Goal: Task Accomplishment & Management: Complete application form

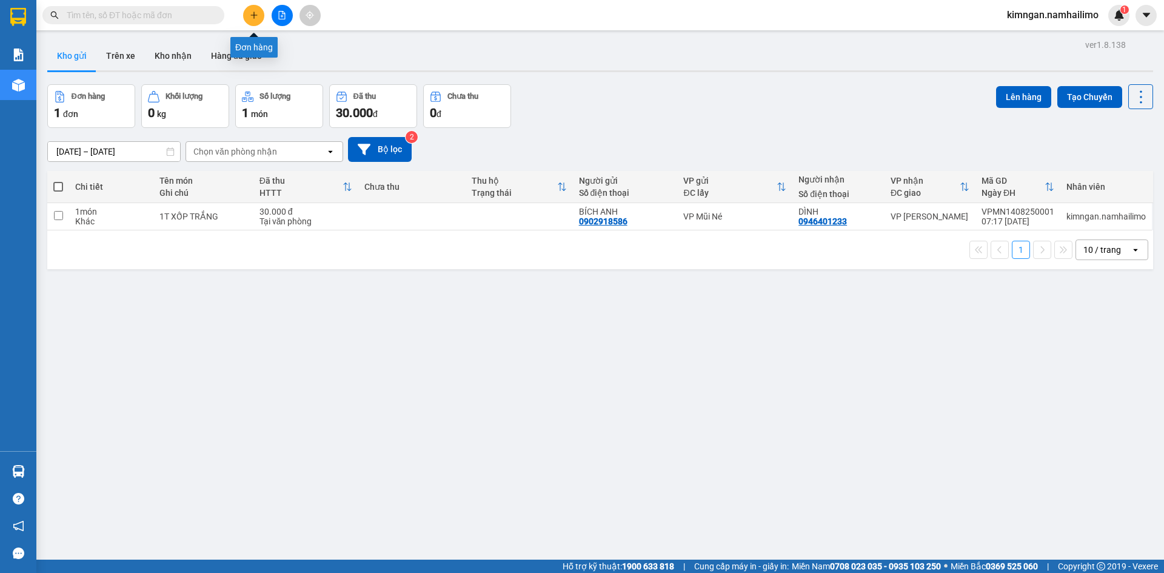
click at [249, 13] on button at bounding box center [253, 15] width 21 height 21
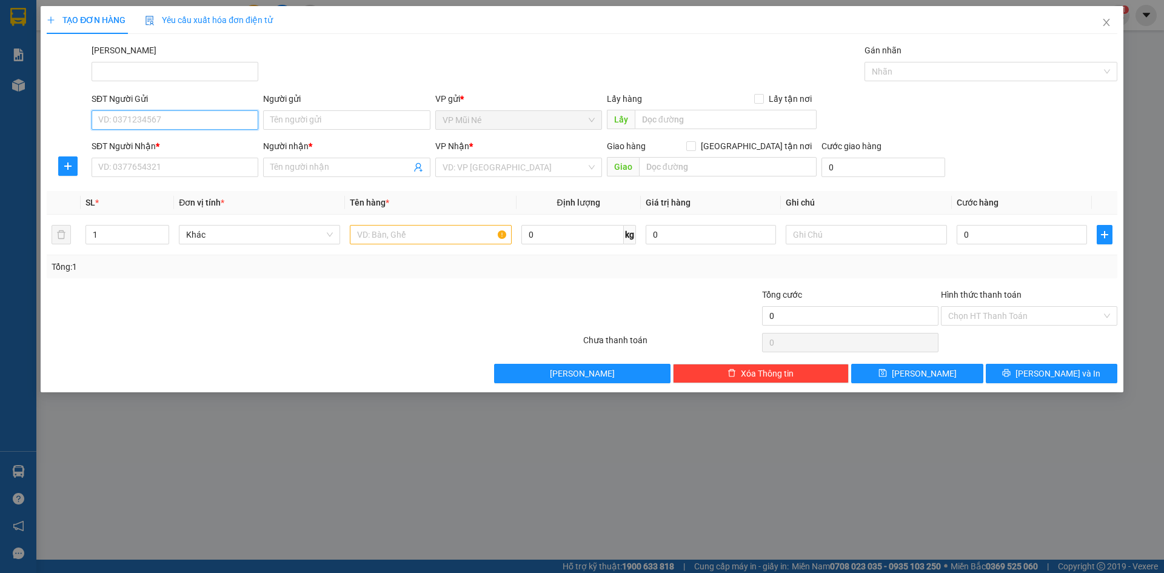
click at [125, 112] on input "SĐT Người Gửi" at bounding box center [175, 119] width 167 height 19
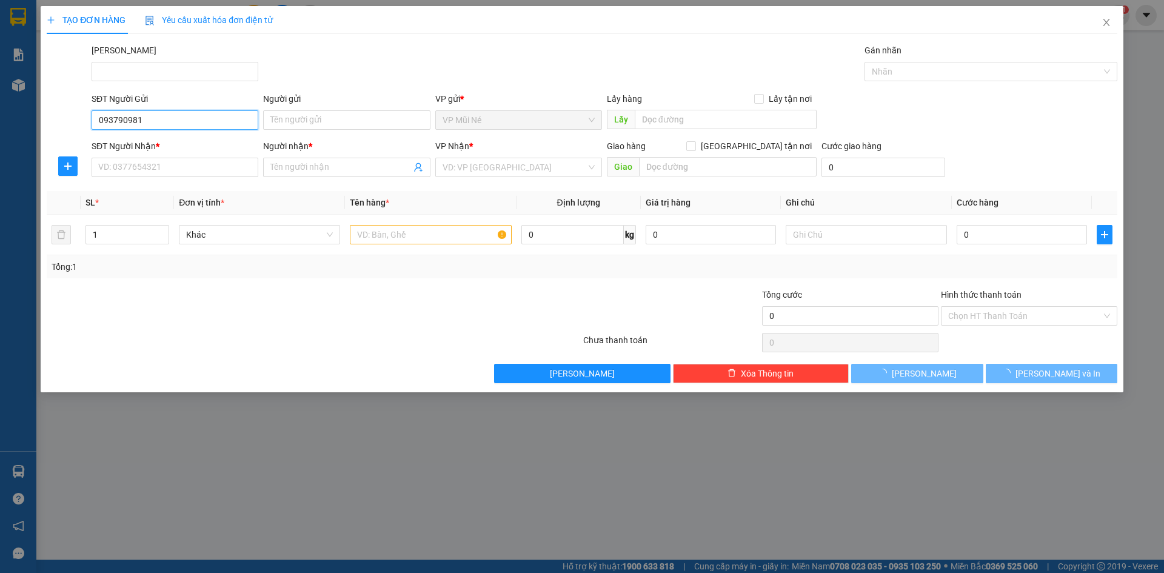
type input "0937909811"
click at [198, 136] on div "0937909811 - [PERSON_NAME]" at bounding box center [175, 144] width 167 height 19
type input "HUYỀN"
type input "0937909811"
type input "HUYỀN"
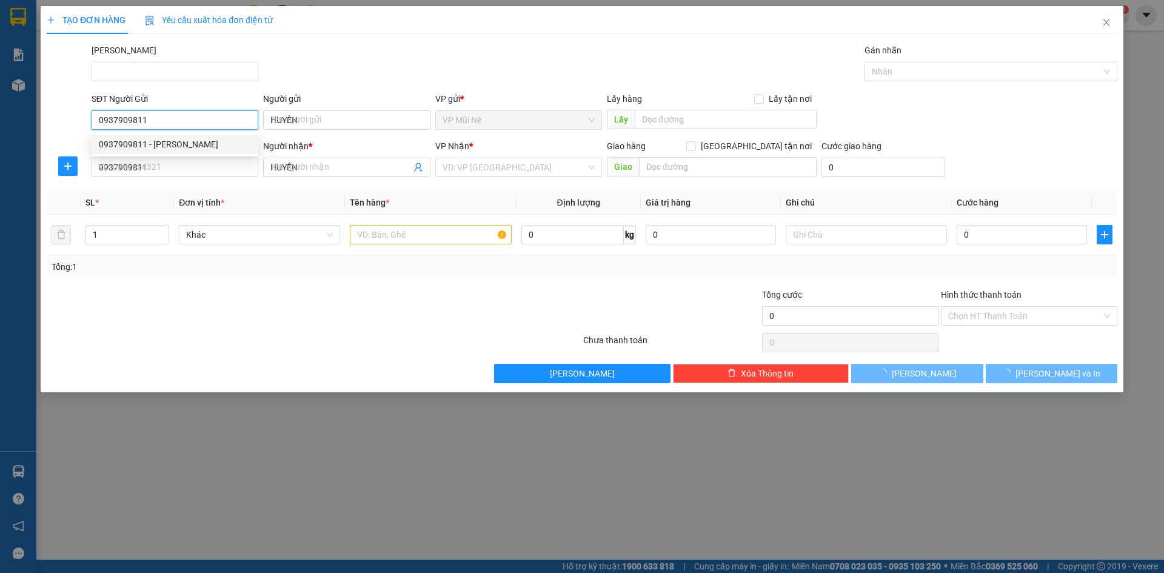
type input "30.000"
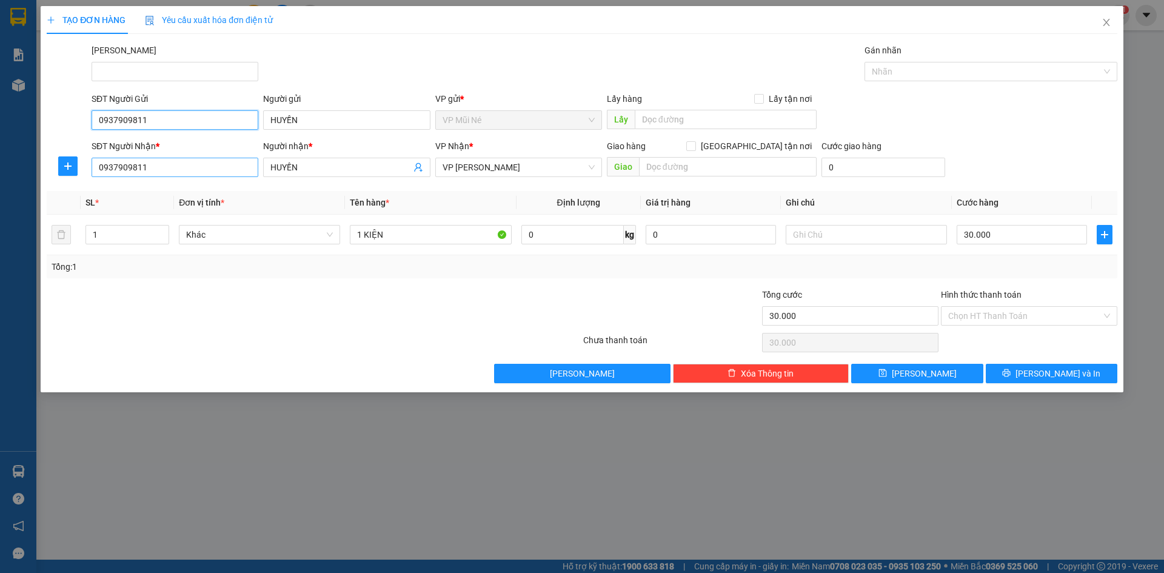
type input "0937909811"
click at [193, 162] on input "0937909811" at bounding box center [175, 167] width 167 height 19
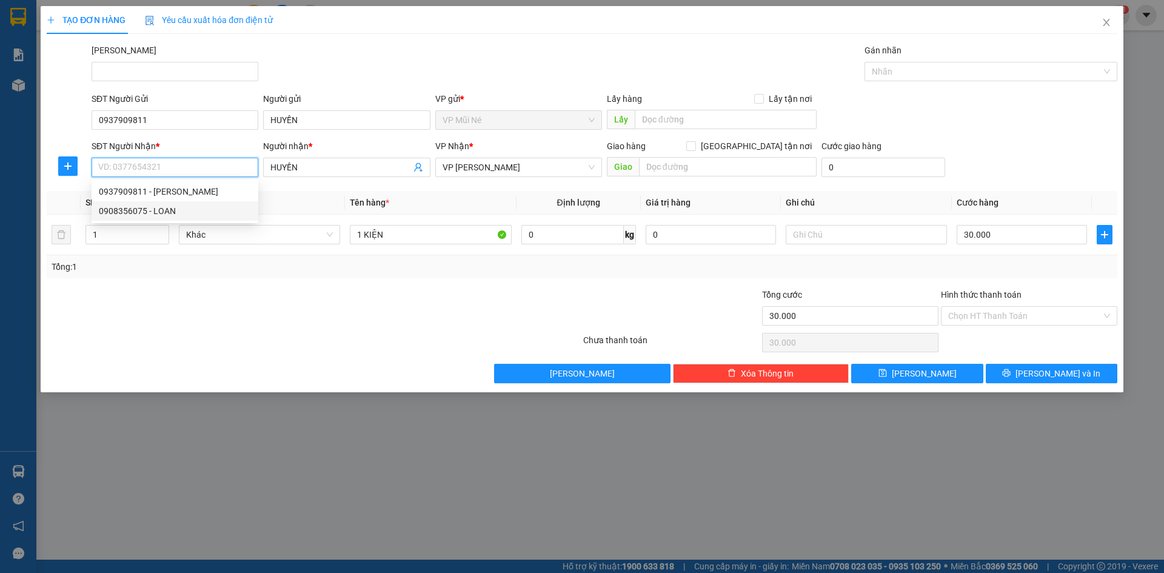
click at [191, 202] on div "0908356075 - LOAN" at bounding box center [175, 210] width 167 height 19
type input "0908356075"
type input "LOAN"
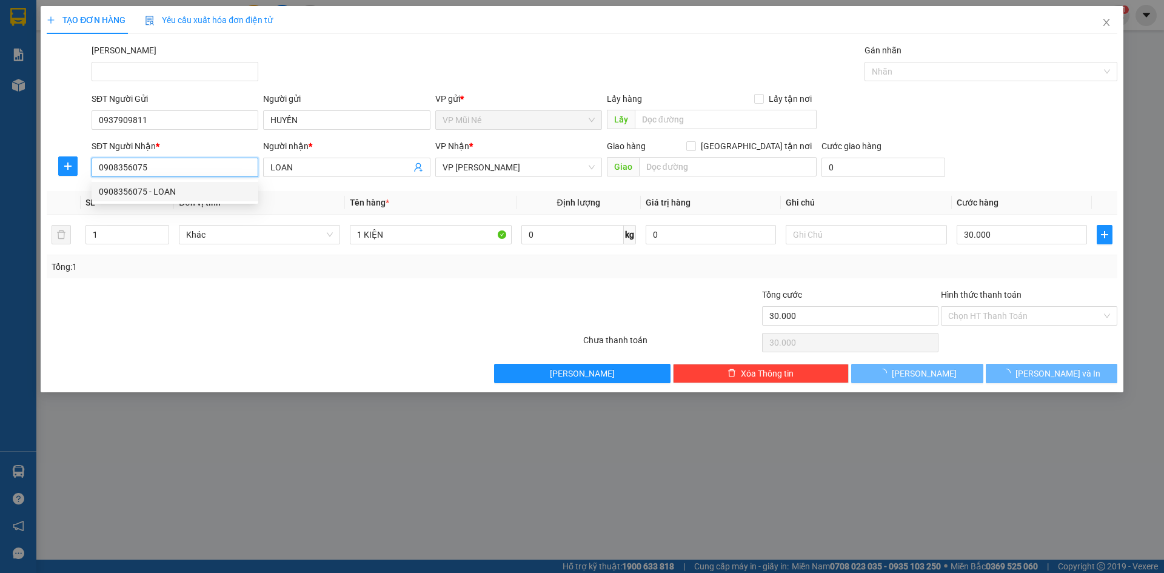
type input "20.000"
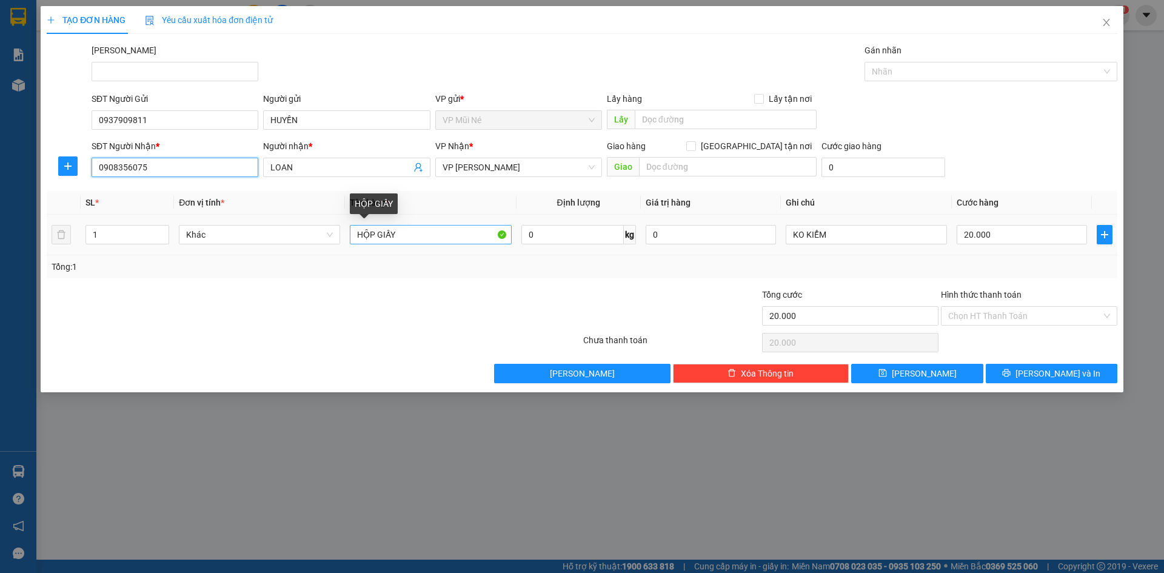
type input "0908356075"
click at [420, 230] on input "HỘP GIẤY" at bounding box center [430, 234] width 161 height 19
type input "1 GÓI HÀNG NHỎ"
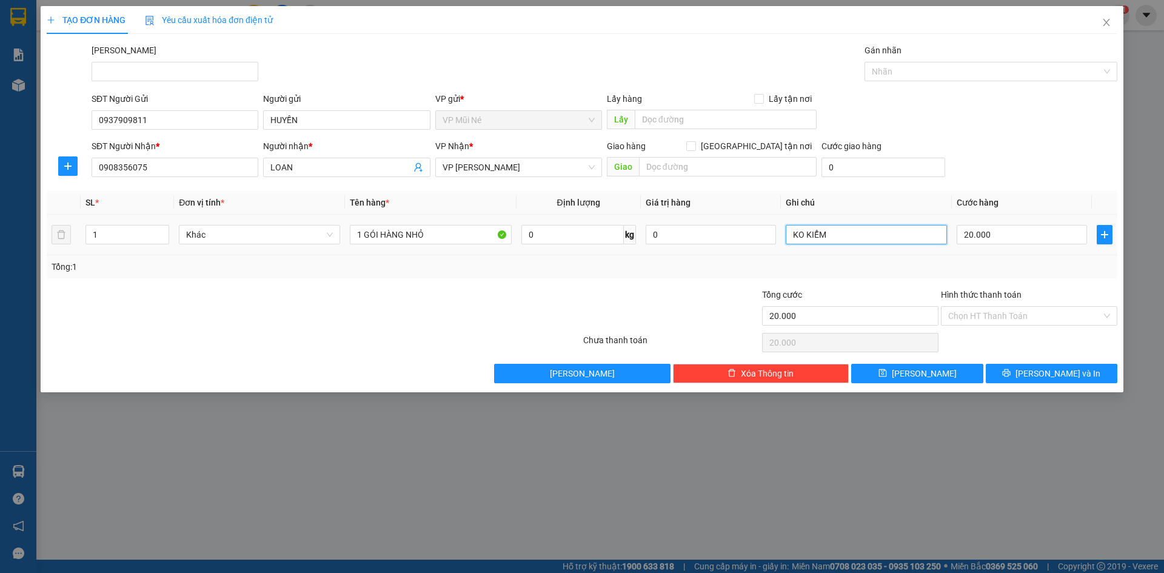
click at [843, 229] on input "KO KIỂM" at bounding box center [866, 234] width 161 height 19
click at [1014, 313] on input "Hình thức thanh toán" at bounding box center [1024, 316] width 153 height 18
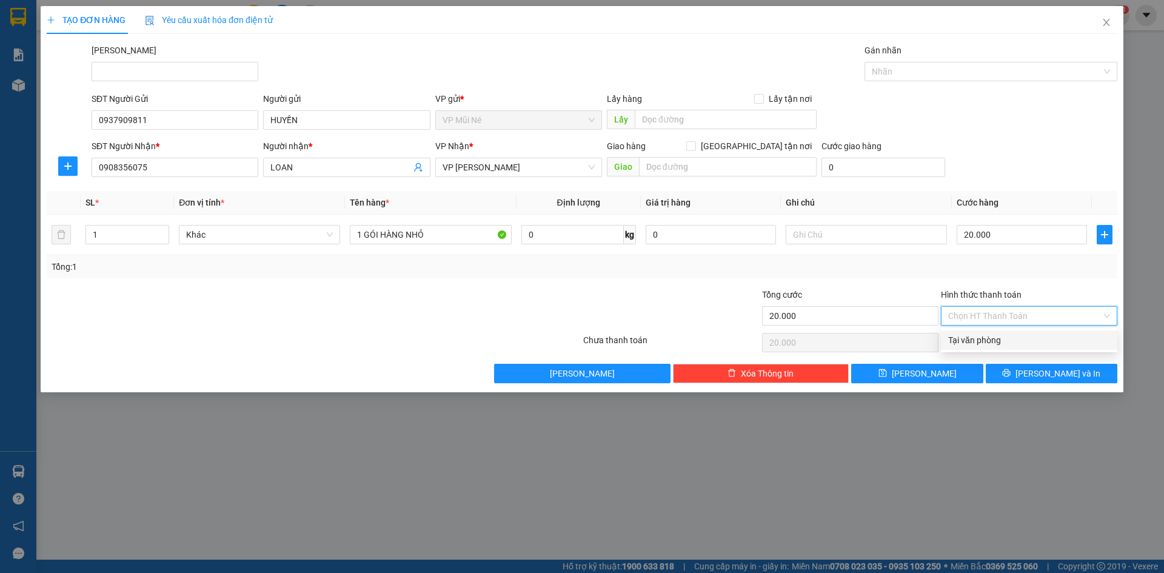
click at [995, 338] on div "Tại văn phòng" at bounding box center [1029, 339] width 162 height 13
type input "0"
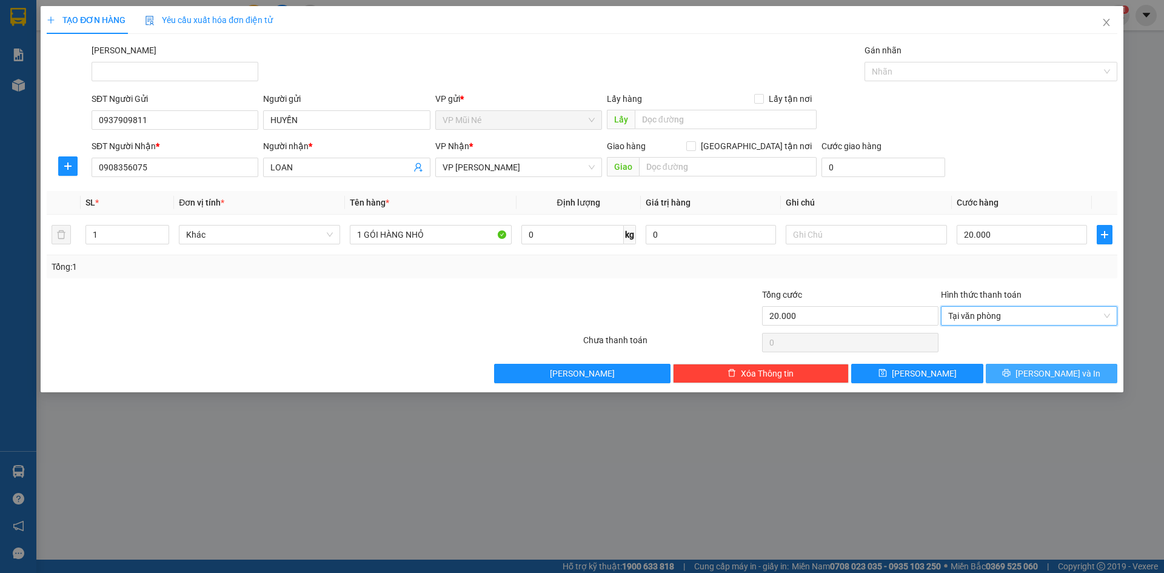
click at [1025, 373] on button "[PERSON_NAME] và In" at bounding box center [1052, 373] width 132 height 19
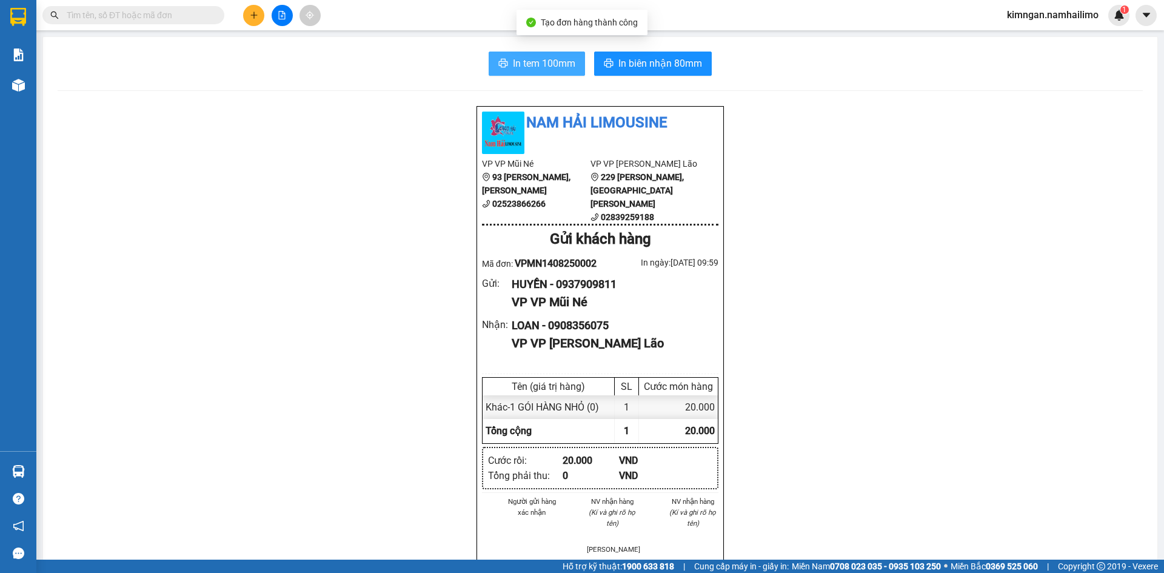
click at [520, 67] on span "In tem 100mm" at bounding box center [544, 63] width 62 height 15
click at [653, 49] on div "In tem 100mm In biên nhận 80mm Nam Hải Limousine VP VP Mũi Né [STREET_ADDRESS][…" at bounding box center [600, 556] width 1114 height 1038
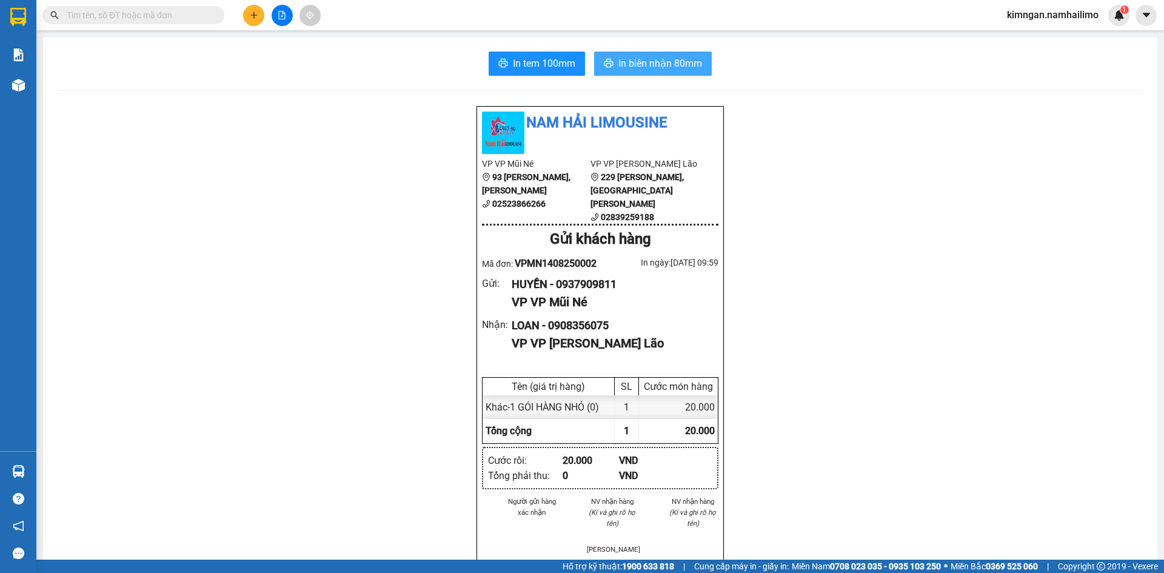
click at [657, 61] on span "In biên nhận 80mm" at bounding box center [660, 63] width 84 height 15
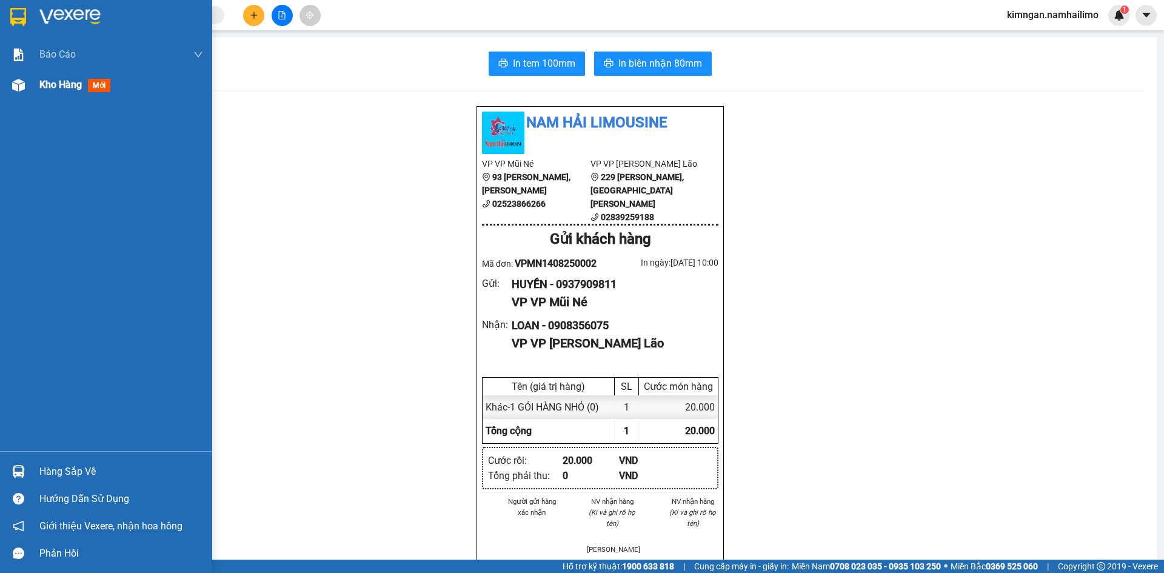
click at [89, 82] on div "Kho hàng mới" at bounding box center [77, 84] width 76 height 15
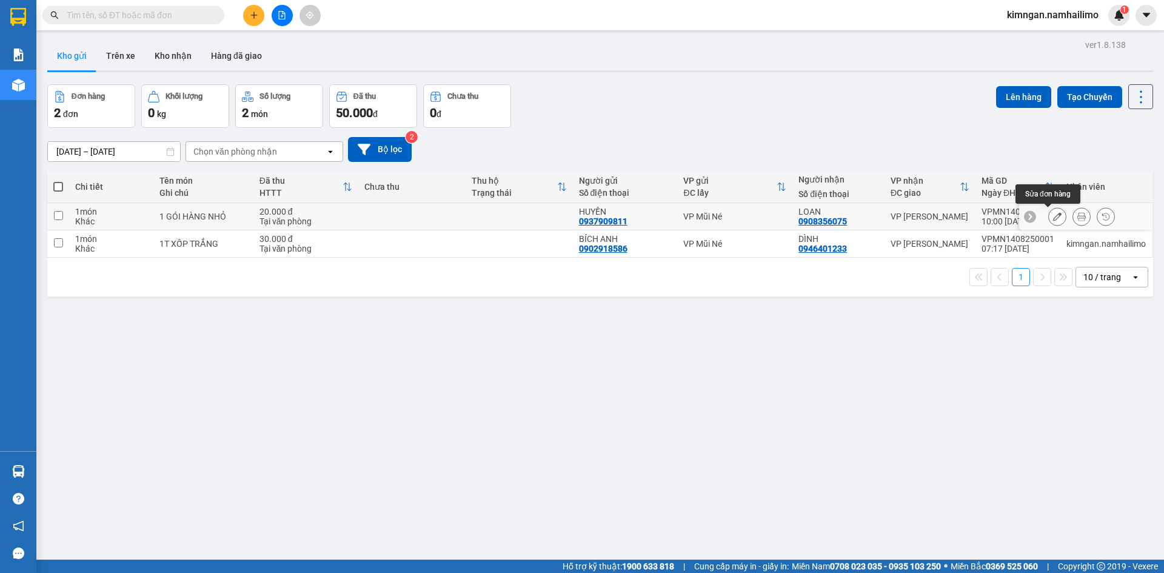
click at [1053, 216] on icon at bounding box center [1057, 216] width 8 height 8
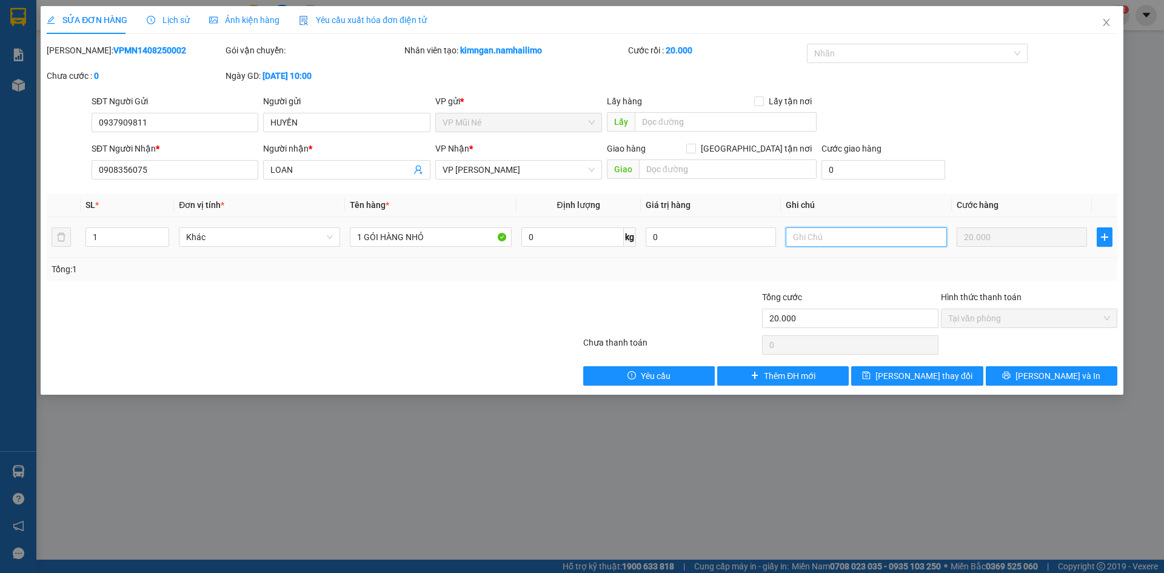
click at [823, 242] on input "text" at bounding box center [866, 236] width 161 height 19
type input "h"
type input "HÀNG DỂ VỠ, NHẸ TAY"
click at [1038, 369] on button "[PERSON_NAME] và In" at bounding box center [1052, 375] width 132 height 19
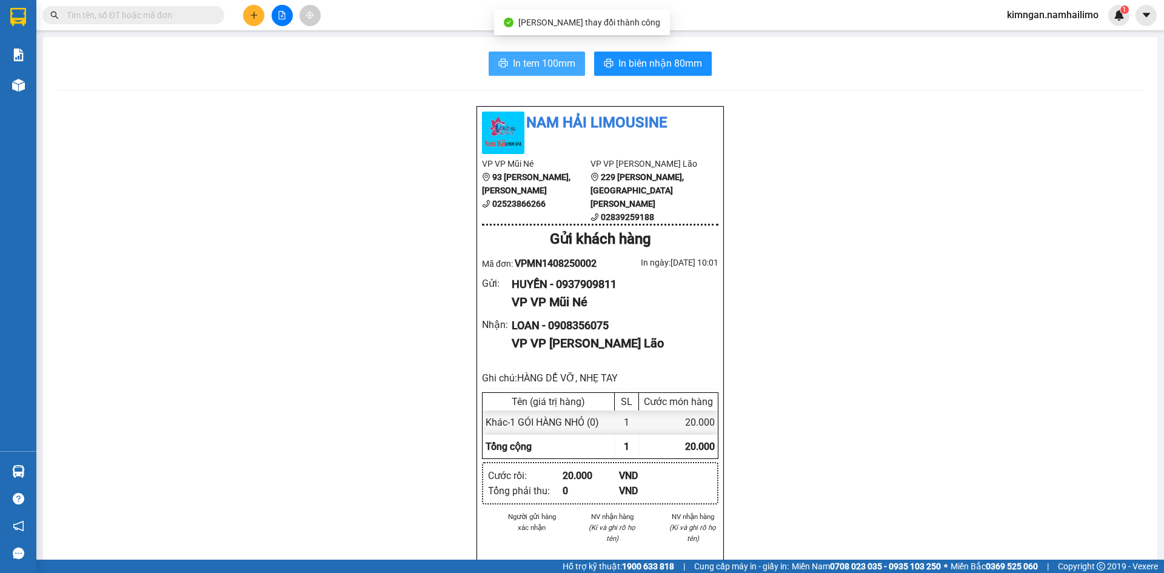
click at [503, 56] on button "In tem 100mm" at bounding box center [537, 64] width 96 height 24
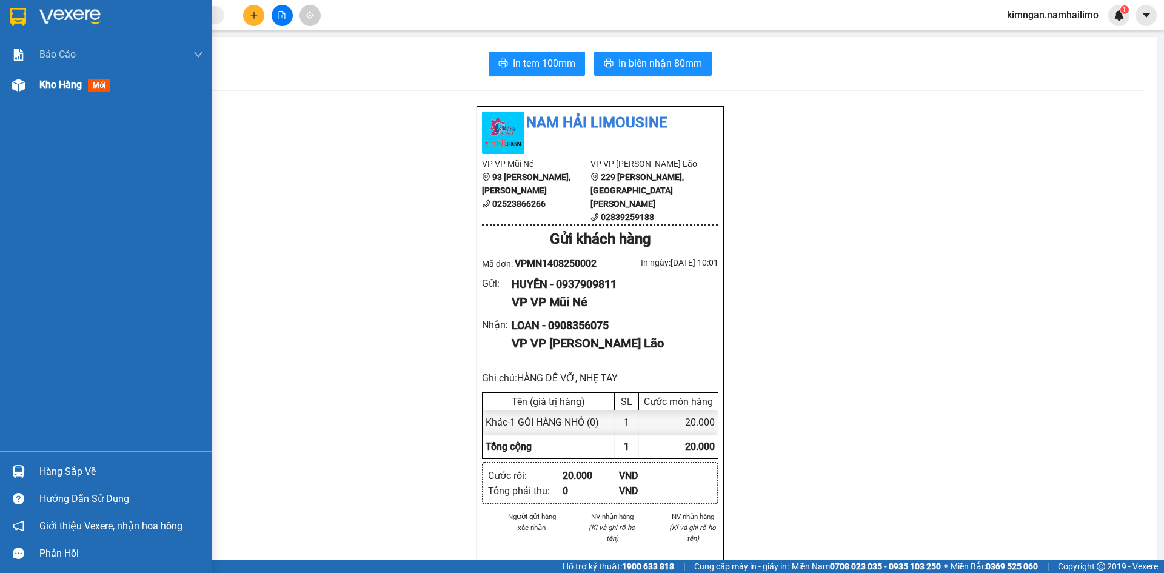
click at [76, 85] on span "Kho hàng" at bounding box center [60, 85] width 42 height 12
